Goal: Task Accomplishment & Management: Manage account settings

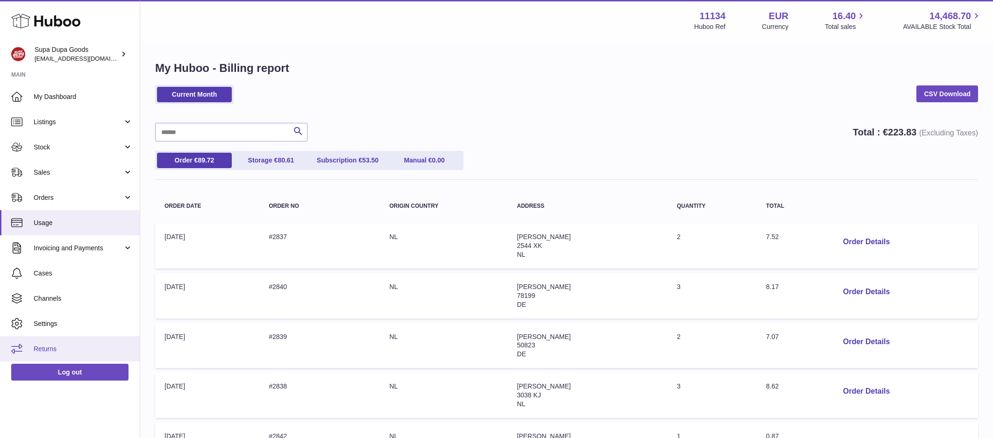
scroll to position [6, 0]
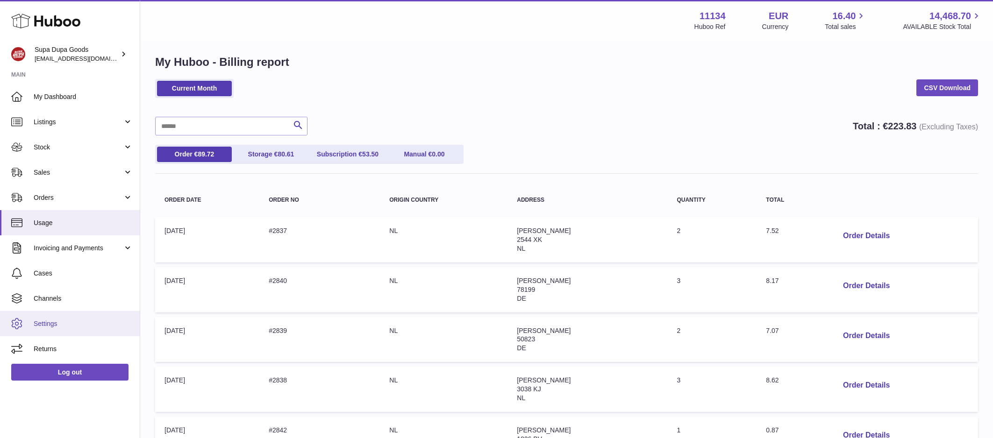
click at [34, 326] on span "Settings" at bounding box center [83, 324] width 99 height 9
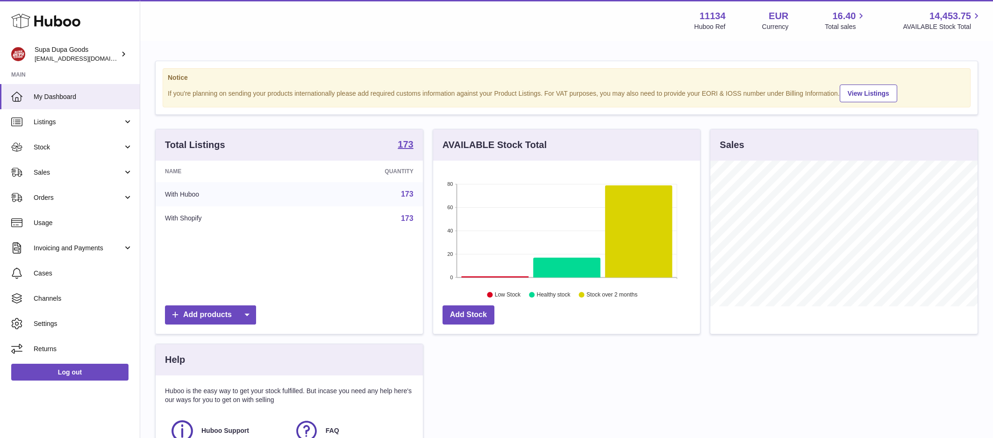
scroll to position [146, 267]
click at [517, 277] on icon at bounding box center [494, 277] width 67 height 1
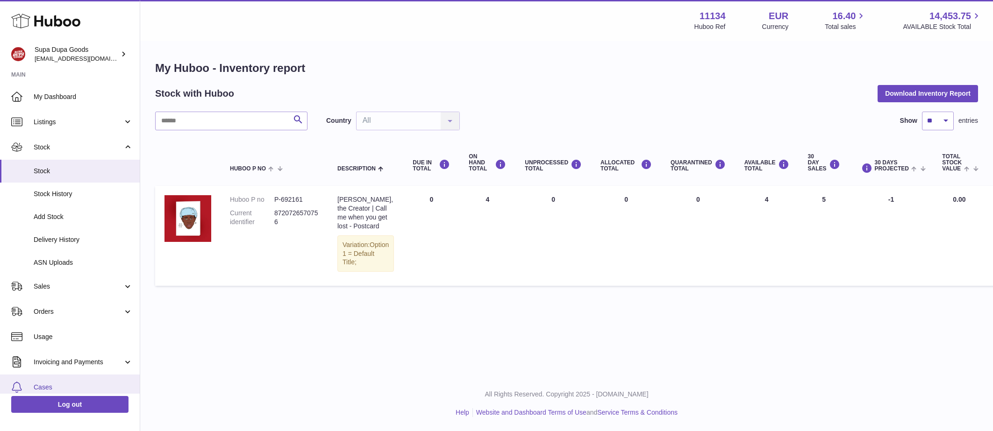
scroll to position [75, 0]
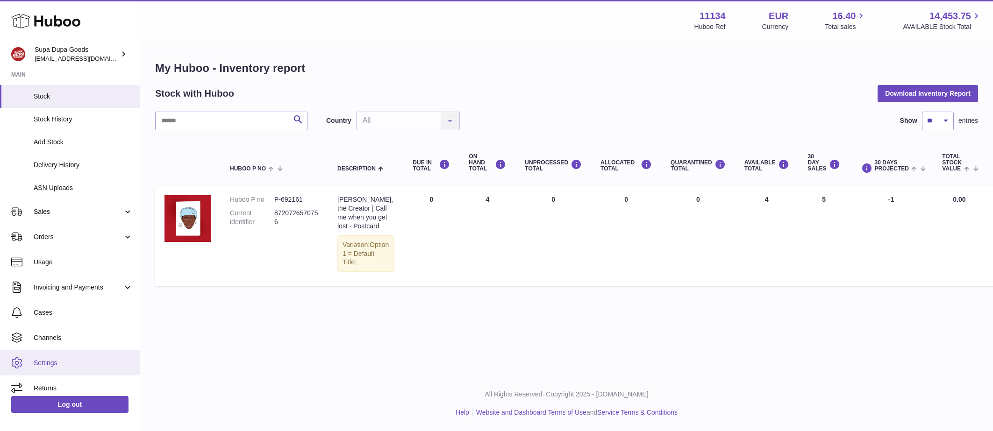
click at [59, 363] on span "Settings" at bounding box center [83, 363] width 99 height 9
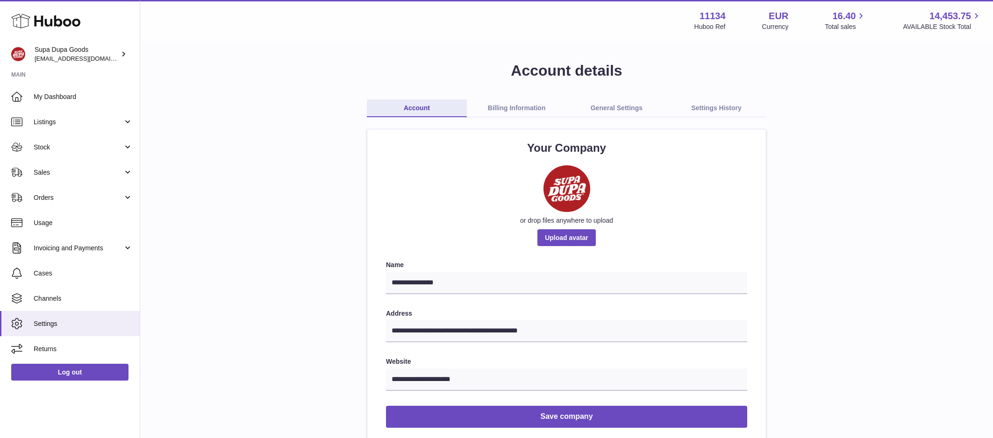
click at [609, 107] on link "General Settings" at bounding box center [617, 108] width 100 height 18
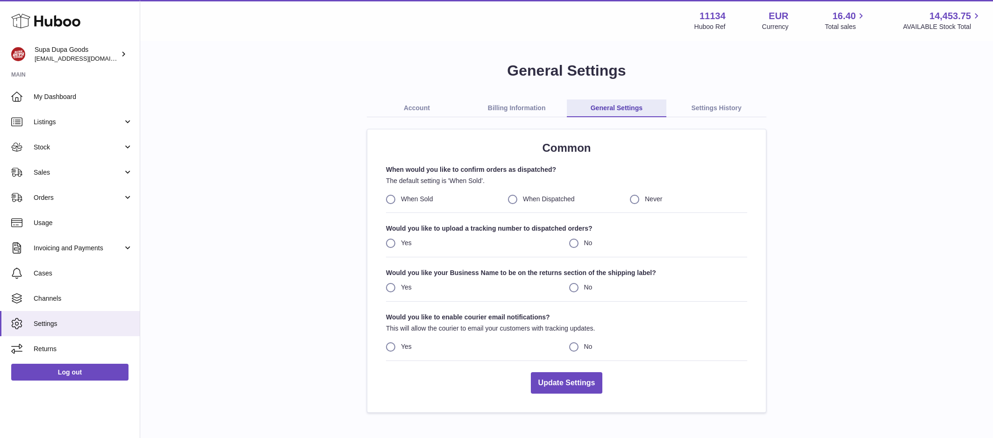
click at [718, 107] on link "Settings History" at bounding box center [716, 108] width 100 height 18
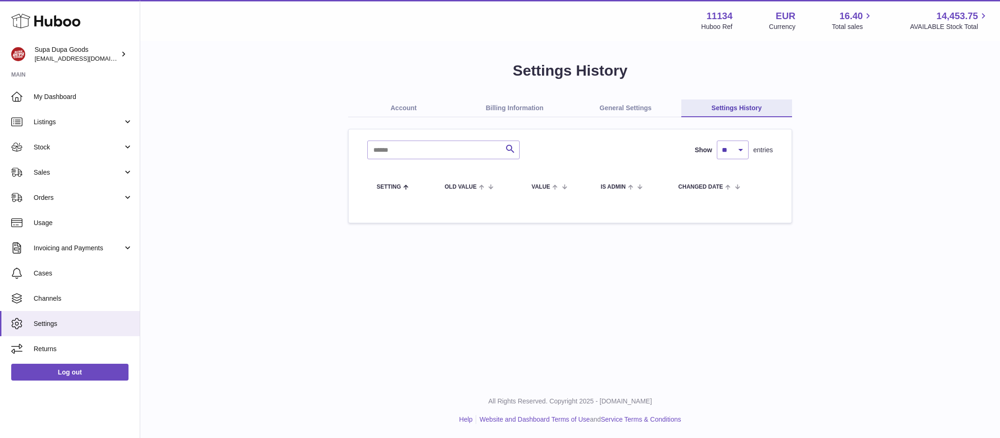
click at [400, 109] on link "Account" at bounding box center [403, 108] width 111 height 18
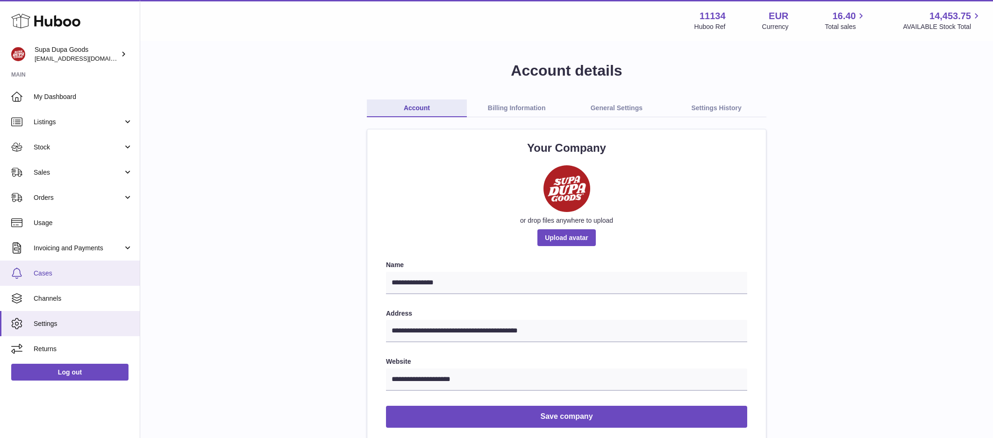
click at [50, 282] on link "Cases" at bounding box center [70, 273] width 140 height 25
